Goal: Task Accomplishment & Management: Use online tool/utility

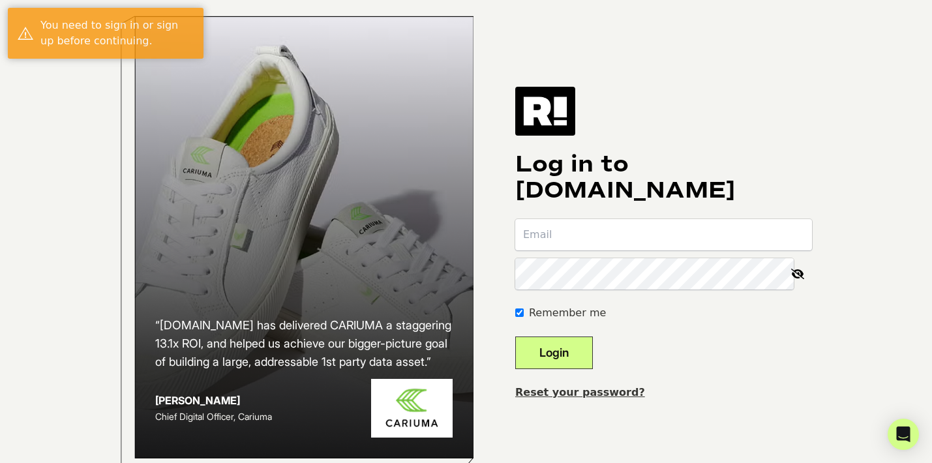
type input "[PERSON_NAME][EMAIL_ADDRESS][PERSON_NAME][DOMAIN_NAME]"
click at [577, 369] on button "Login" at bounding box center [554, 353] width 78 height 33
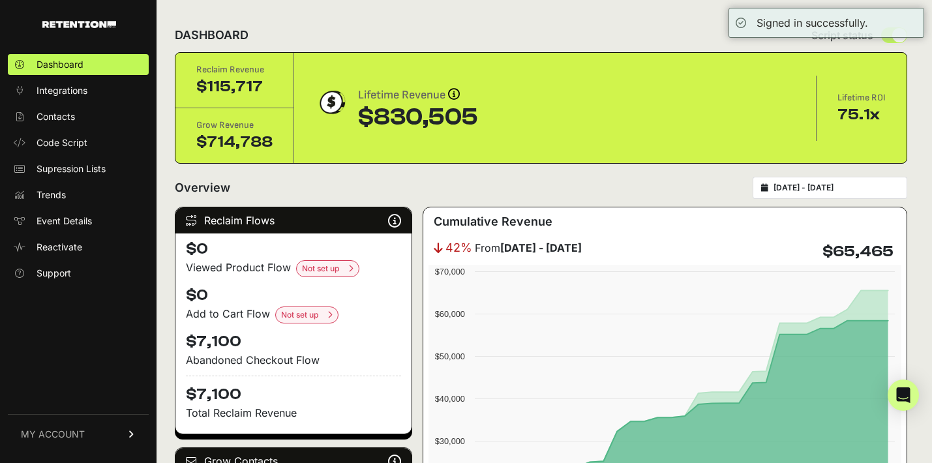
click at [810, 188] on input "[DATE] - [DATE]" at bounding box center [836, 188] width 125 height 10
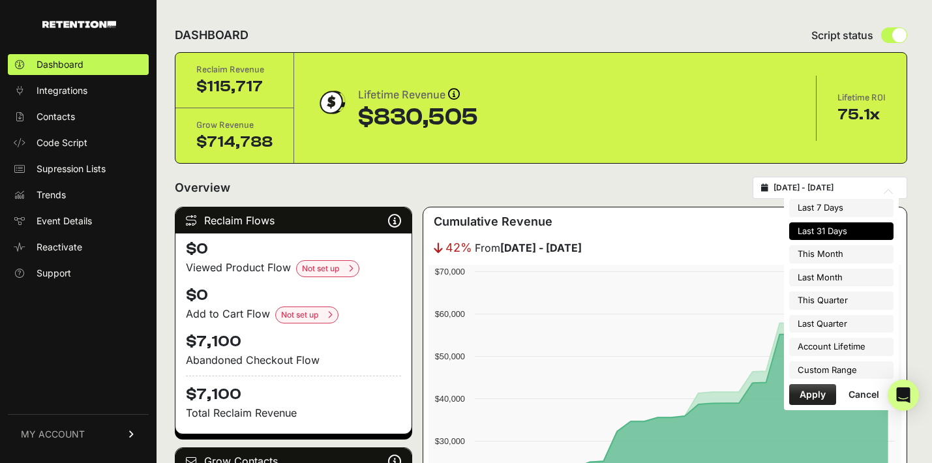
click at [821, 232] on li "Last 31 Days" at bounding box center [841, 231] width 104 height 18
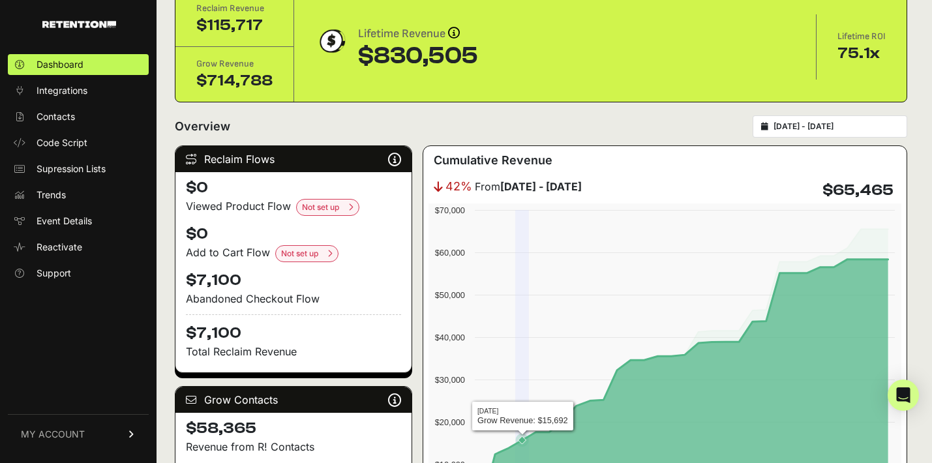
scroll to position [25, 0]
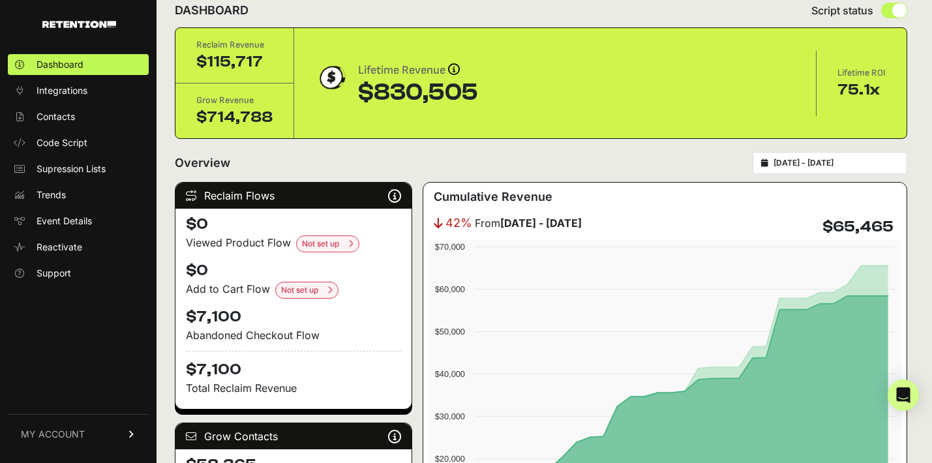
click at [841, 166] on input "2025-08-26 - 2025-09-25" at bounding box center [836, 163] width 125 height 10
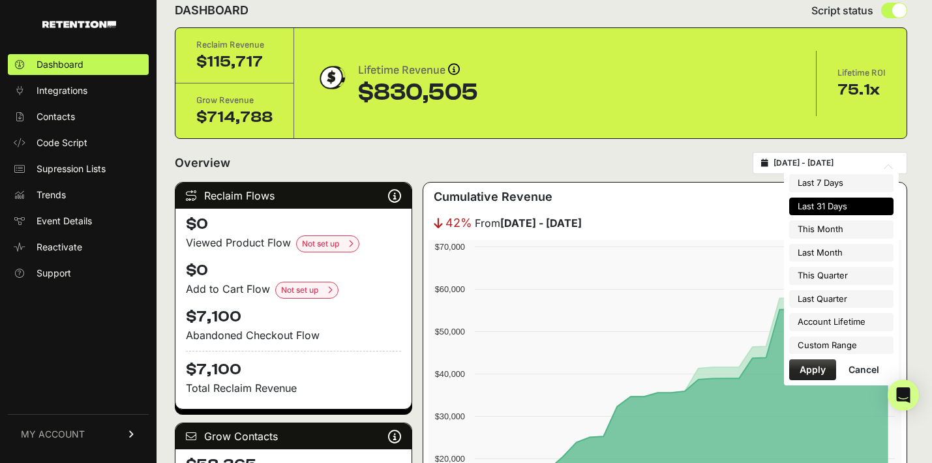
click at [840, 207] on li "Last 31 Days" at bounding box center [841, 207] width 104 height 18
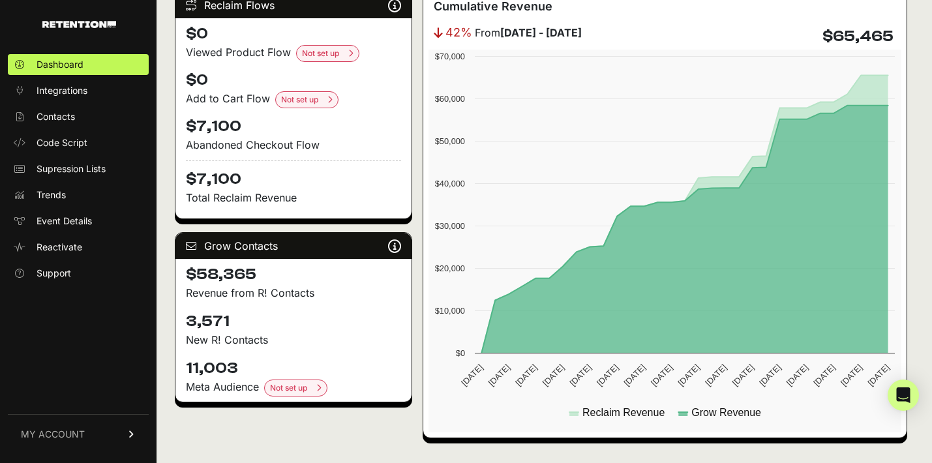
scroll to position [215, 0]
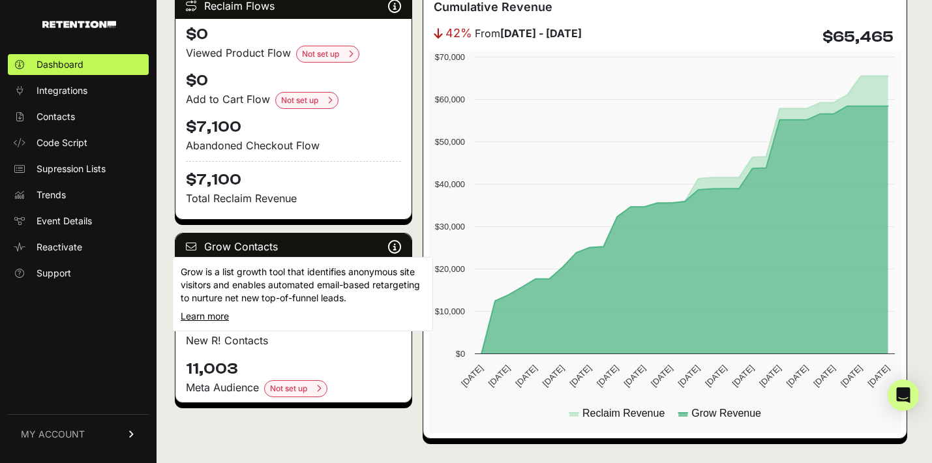
click at [397, 247] on icon at bounding box center [394, 247] width 13 height 1
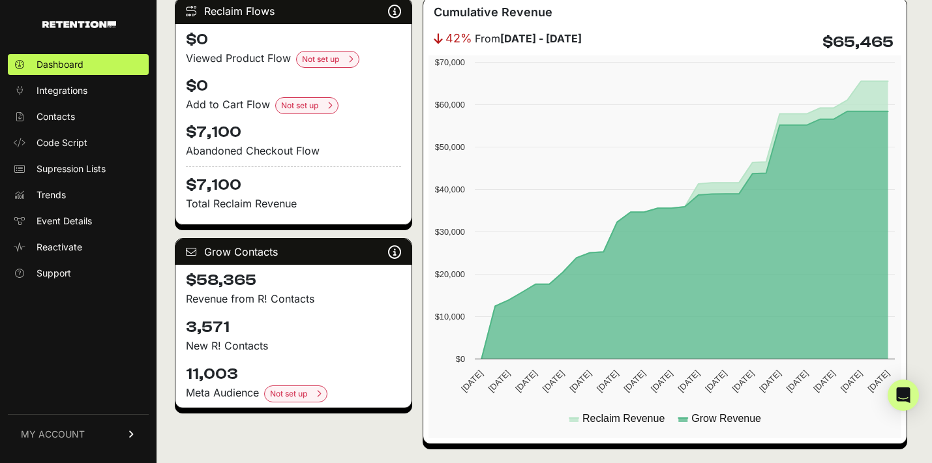
scroll to position [210, 0]
